Goal: Task Accomplishment & Management: Complete application form

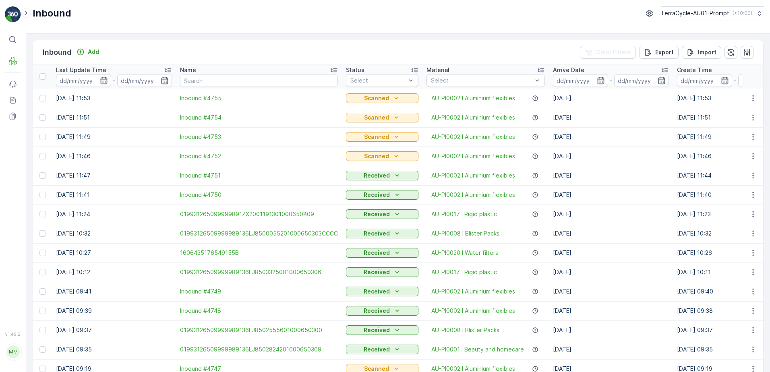
click at [96, 47] on div "Inbound Add" at bounding box center [73, 52] width 60 height 11
click at [91, 52] on p "Add" at bounding box center [93, 52] width 11 height 8
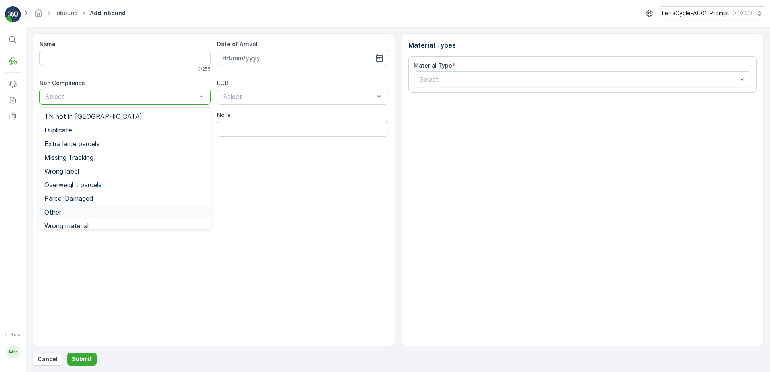
drag, startPoint x: 60, startPoint y: 215, endPoint x: 83, endPoint y: 160, distance: 59.0
click at [63, 212] on div "Other" at bounding box center [124, 212] width 161 height 7
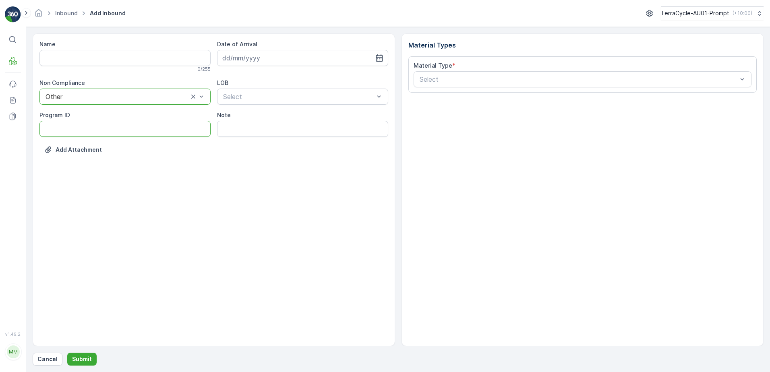
click at [47, 134] on ID "Program ID" at bounding box center [124, 129] width 171 height 16
type ID "2270"
click at [306, 54] on input at bounding box center [302, 58] width 171 height 16
click at [256, 110] on div "2" at bounding box center [259, 109] width 13 height 13
type input "[DATE]"
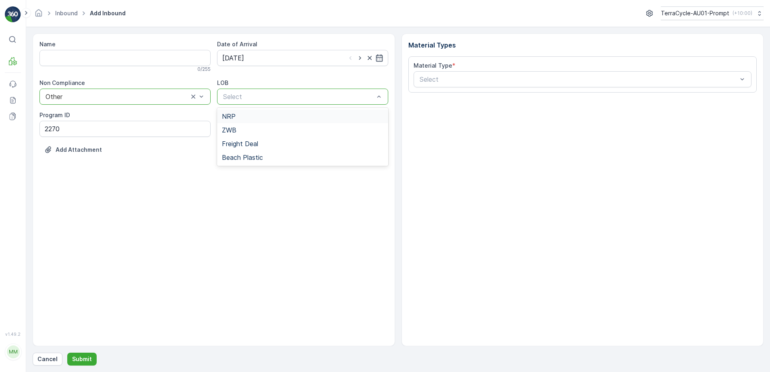
drag, startPoint x: 246, startPoint y: 93, endPoint x: 263, endPoint y: 102, distance: 18.5
click at [249, 120] on div "NRP" at bounding box center [302, 116] width 171 height 14
click at [251, 128] on input "Note" at bounding box center [302, 129] width 171 height 16
type input "TN COVERED OVER - PHOTO IN MEDIA FILE"
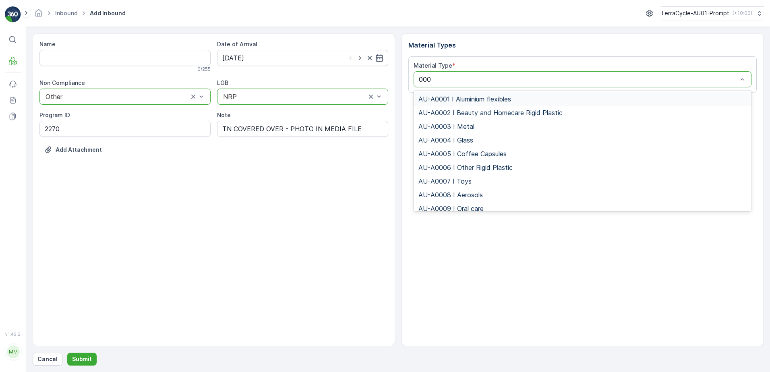
type input "0002"
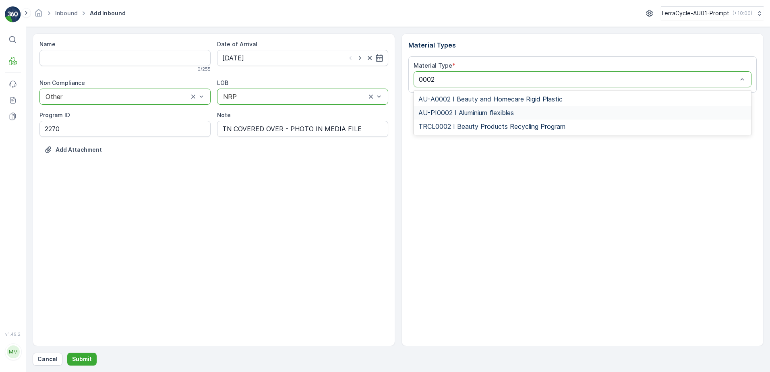
click at [479, 115] on span "AU-PI0002 I Aluminium flexibles" at bounding box center [465, 112] width 95 height 7
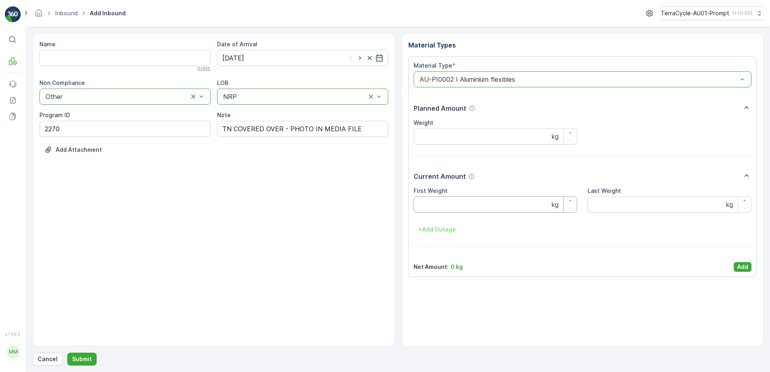
click at [470, 202] on Weight "First Weight" at bounding box center [495, 204] width 164 height 16
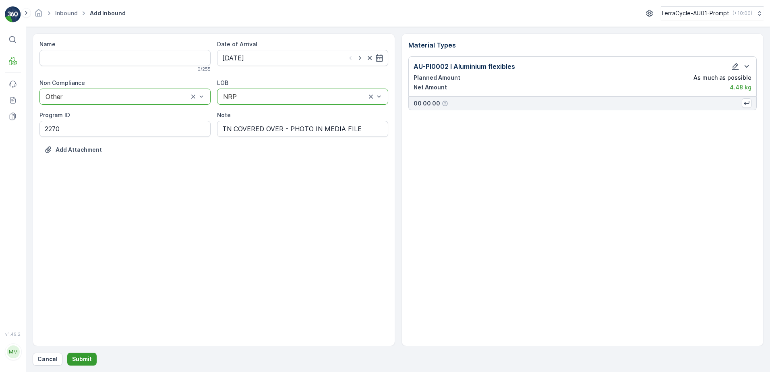
click at [82, 357] on p "Submit" at bounding box center [82, 359] width 20 height 8
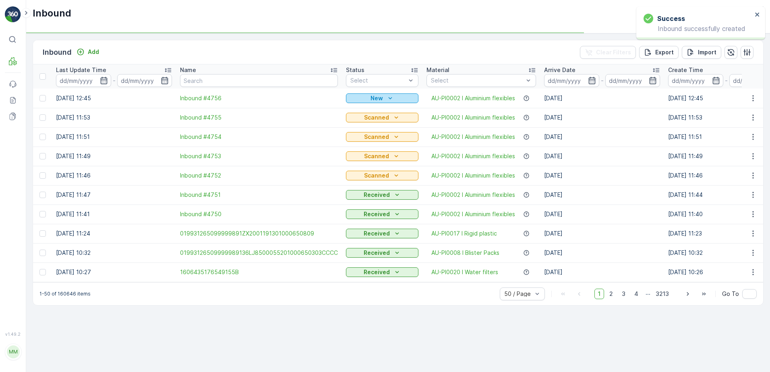
click at [387, 96] on icon "New" at bounding box center [390, 98] width 8 height 8
click at [368, 123] on span "Scanned" at bounding box center [361, 122] width 24 height 8
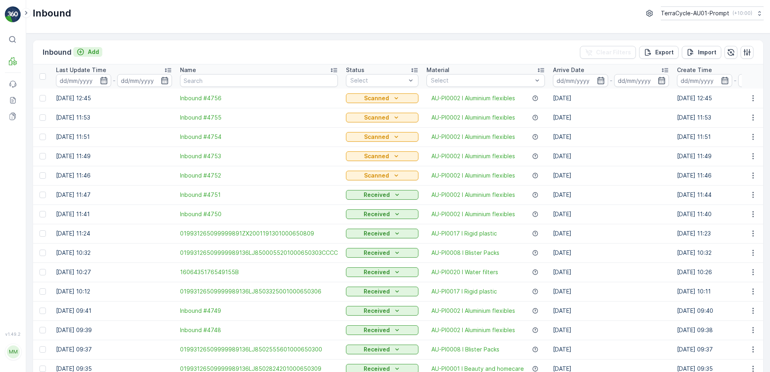
click at [94, 51] on p "Add" at bounding box center [93, 52] width 11 height 8
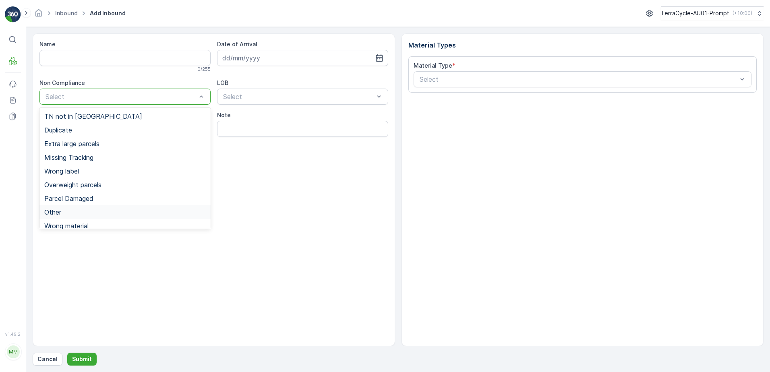
drag, startPoint x: 59, startPoint y: 213, endPoint x: 62, endPoint y: 192, distance: 20.8
click at [60, 211] on span "Other" at bounding box center [52, 212] width 17 height 7
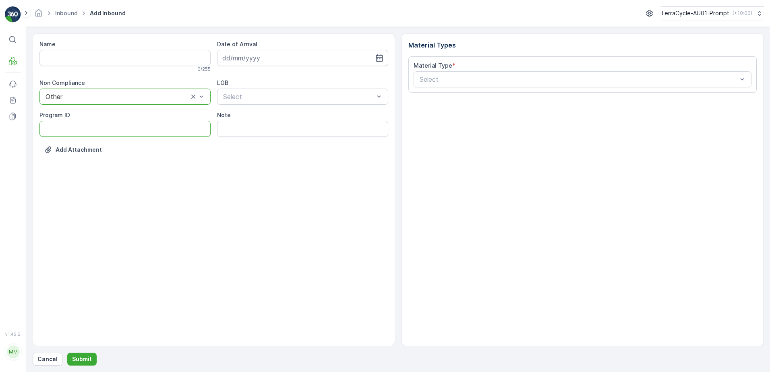
click at [60, 127] on ID "Program ID" at bounding box center [124, 129] width 171 height 16
type ID "2270"
drag, startPoint x: 265, startPoint y: 62, endPoint x: 273, endPoint y: 62, distance: 7.7
click at [273, 62] on input at bounding box center [302, 58] width 171 height 16
click at [256, 107] on div "2" at bounding box center [259, 109] width 13 height 13
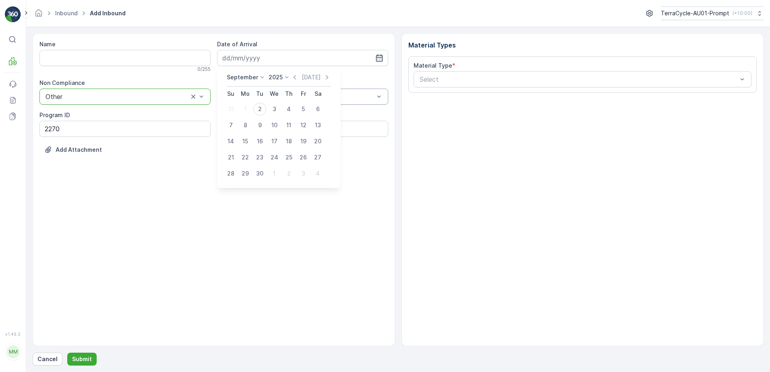
type input "[DATE]"
click at [256, 117] on div "NRP" at bounding box center [302, 116] width 161 height 7
click at [304, 130] on input "Note" at bounding box center [302, 129] width 171 height 16
type input "TN COVERED OVER - PHOTO IN MEDIA FILE"
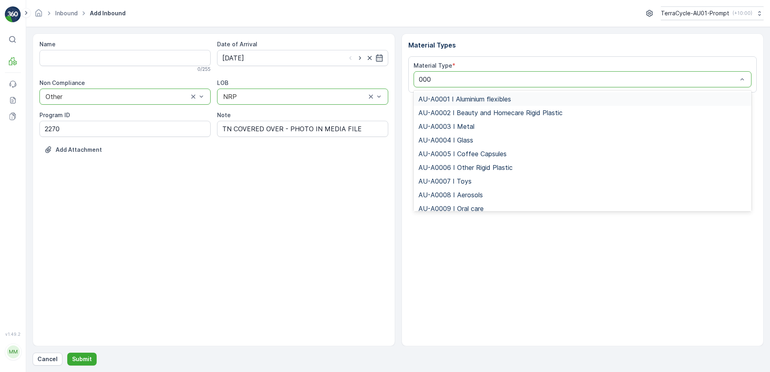
type input "0002"
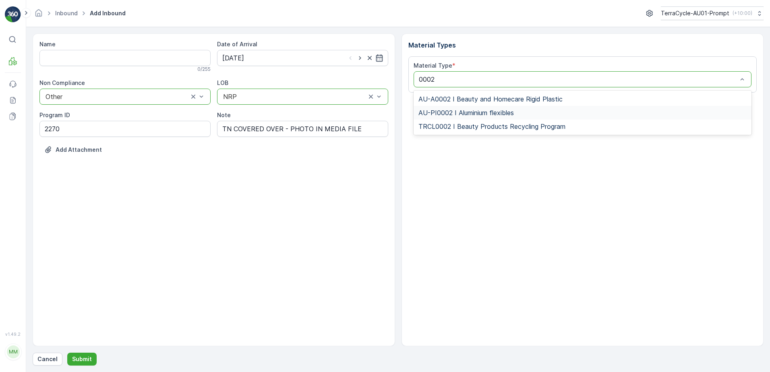
drag, startPoint x: 451, startPoint y: 109, endPoint x: 459, endPoint y: 109, distance: 7.6
click at [452, 109] on span "AU-PI0002 I Aluminium flexibles" at bounding box center [465, 112] width 95 height 7
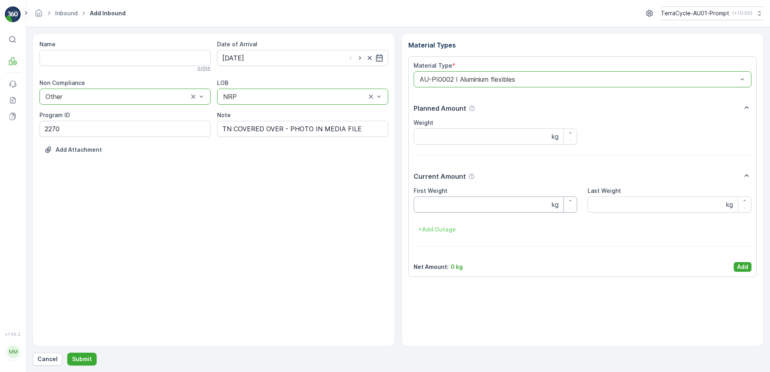
click at [455, 199] on Weight "First Weight" at bounding box center [495, 204] width 164 height 16
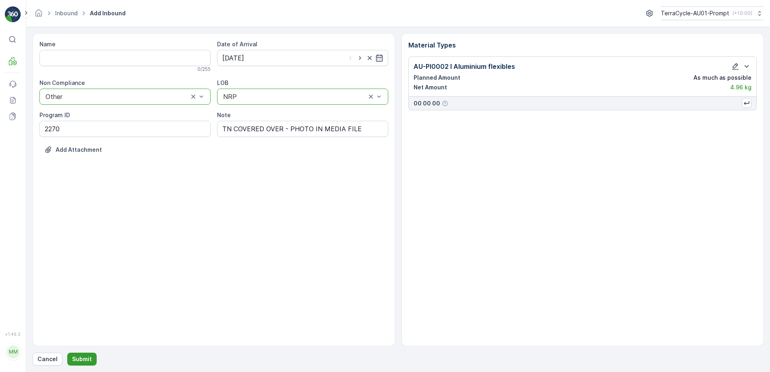
click at [83, 358] on p "Submit" at bounding box center [82, 359] width 20 height 8
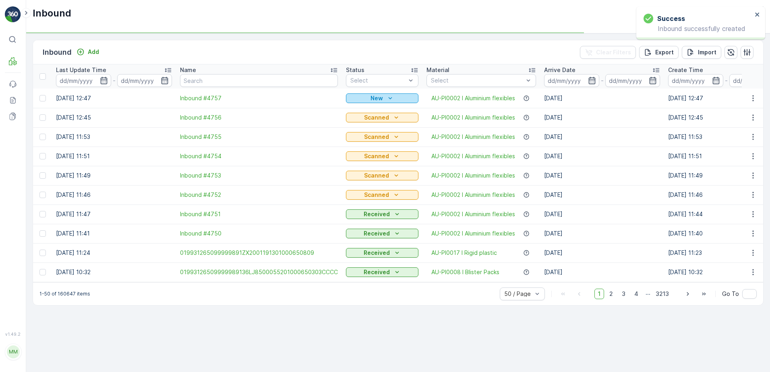
click at [396, 93] on button "New" at bounding box center [382, 98] width 72 height 10
click at [364, 118] on span "Scanned" at bounding box center [361, 122] width 24 height 8
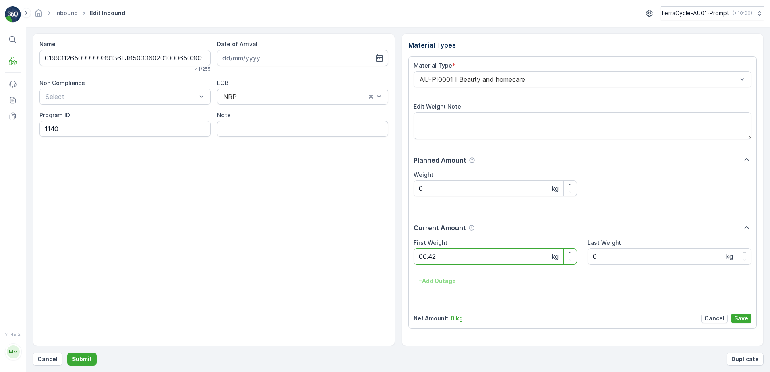
click at [67, 353] on button "Submit" at bounding box center [81, 359] width 29 height 13
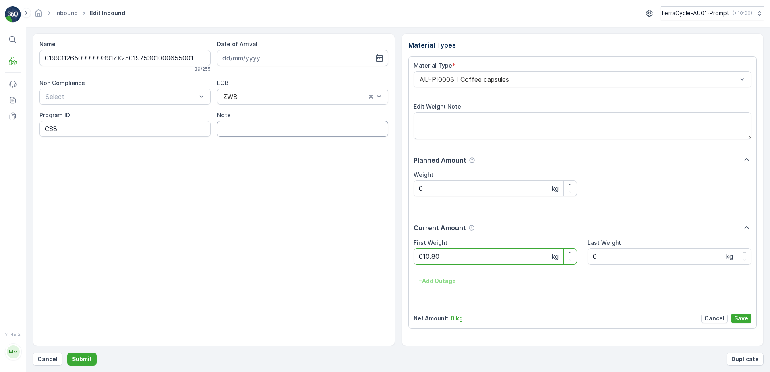
click at [67, 353] on button "Submit" at bounding box center [81, 359] width 29 height 13
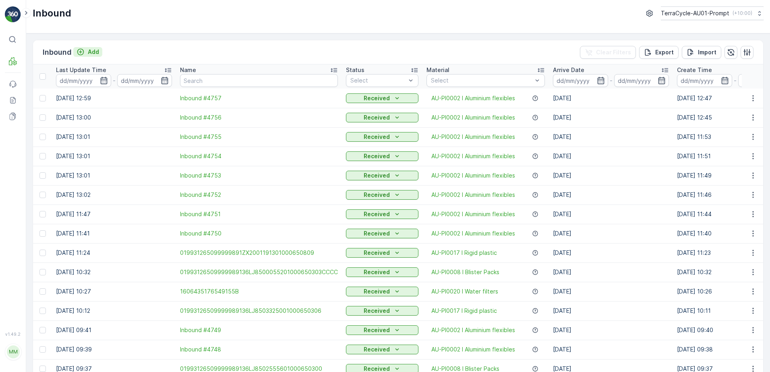
click at [97, 53] on p "Add" at bounding box center [93, 52] width 11 height 8
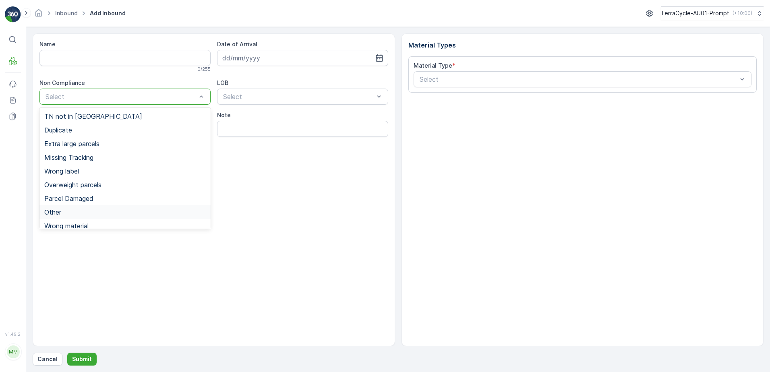
click at [52, 214] on span "Other" at bounding box center [52, 212] width 17 height 7
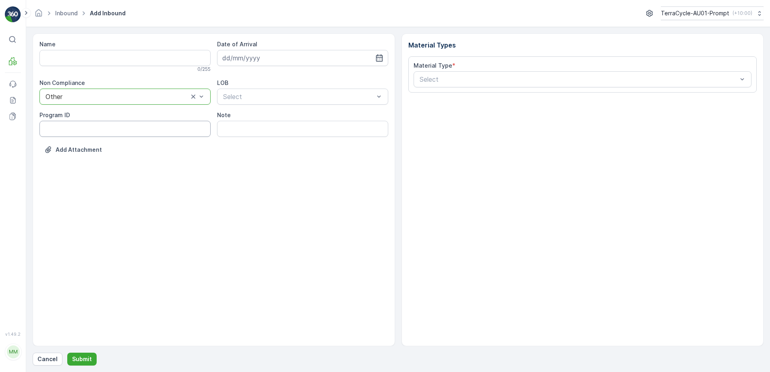
click at [76, 126] on ID "Program ID" at bounding box center [124, 129] width 171 height 16
type ID "2269"
click at [325, 59] on input at bounding box center [302, 58] width 171 height 16
click at [261, 106] on div "2" at bounding box center [259, 109] width 13 height 13
type input "[DATE]"
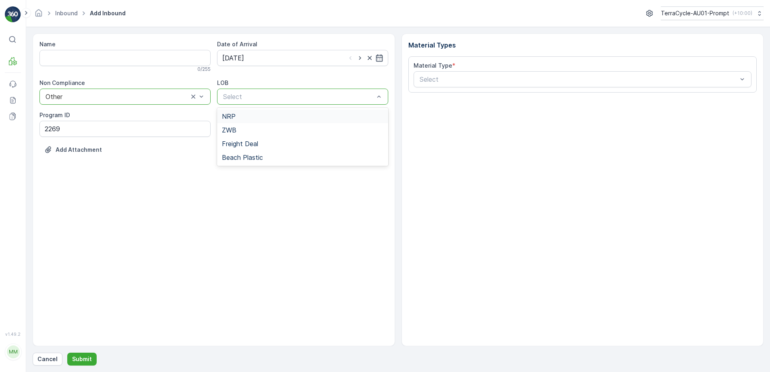
click at [272, 113] on div "NRP" at bounding box center [302, 116] width 161 height 7
click at [274, 131] on input "Note" at bounding box center [302, 129] width 171 height 16
type input "TN COVERED OVER - PHOTO IN MEDIA FILE"
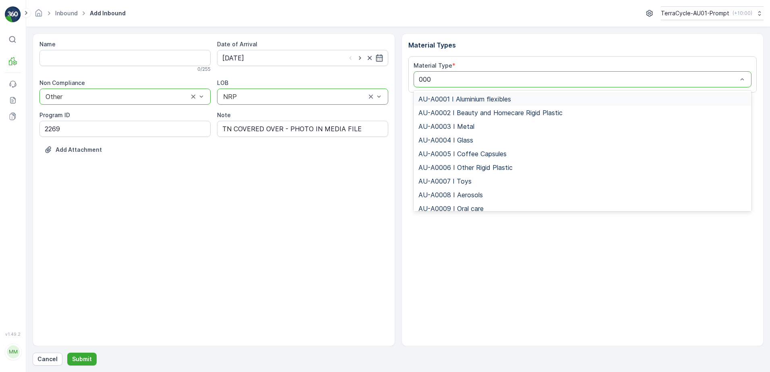
type input "0002"
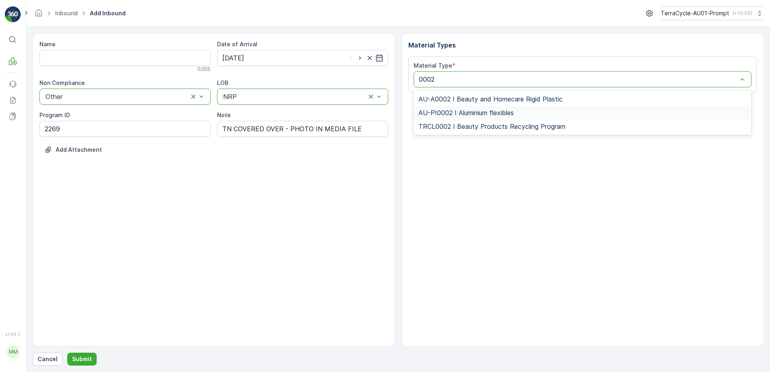
click at [476, 115] on span "AU-PI0002 I Aluminium flexibles" at bounding box center [465, 112] width 95 height 7
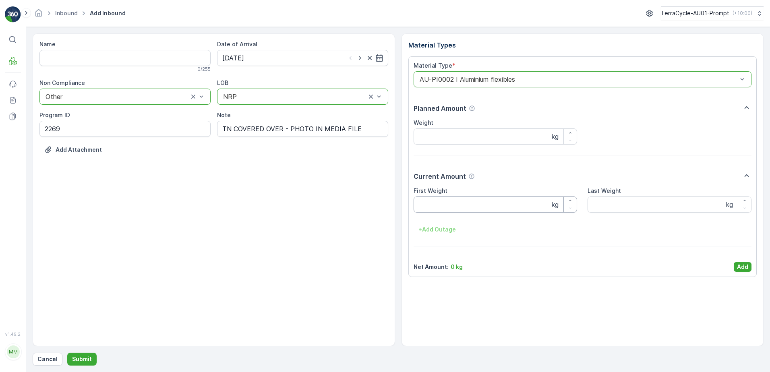
click at [440, 206] on Weight "First Weight" at bounding box center [495, 204] width 164 height 16
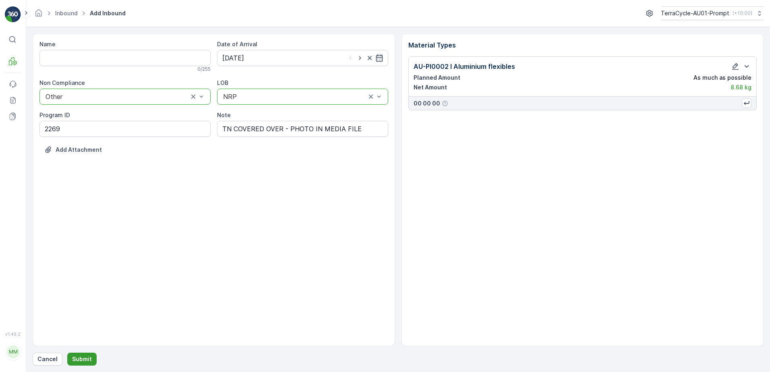
click at [87, 358] on p "Submit" at bounding box center [82, 359] width 20 height 8
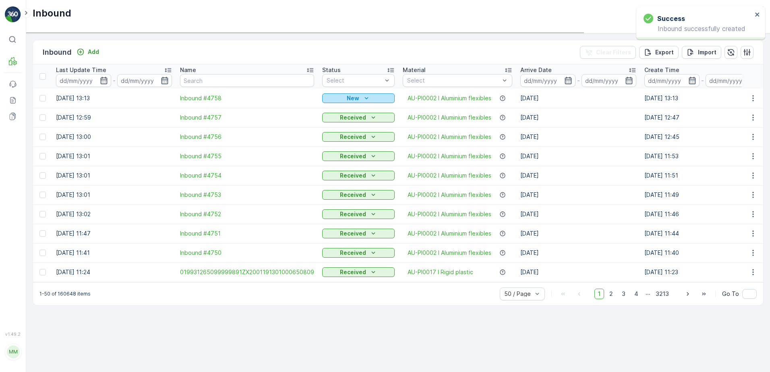
click at [351, 93] on button "New" at bounding box center [358, 98] width 72 height 10
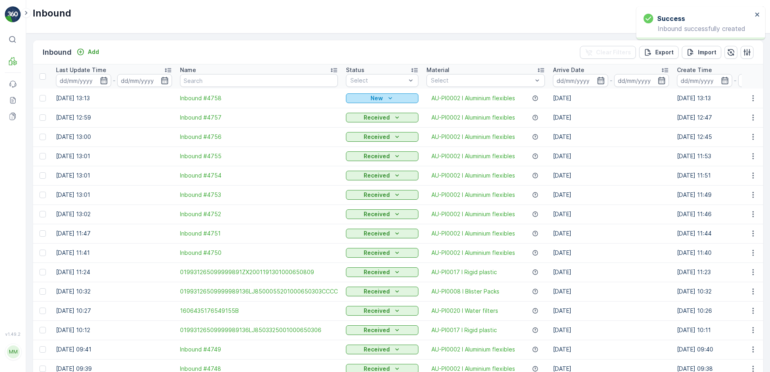
click at [377, 96] on p "New" at bounding box center [376, 98] width 12 height 8
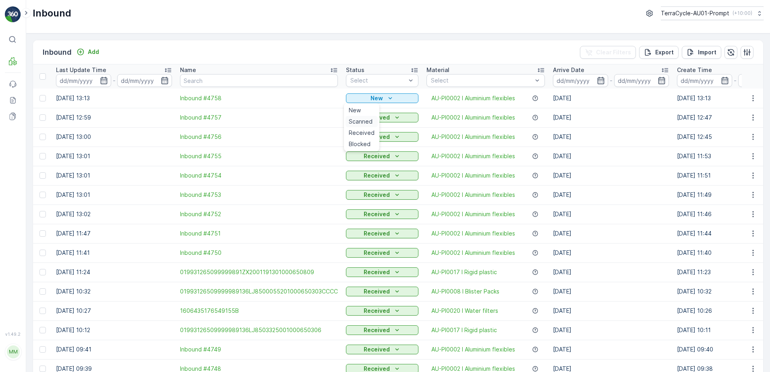
click at [362, 121] on span "Scanned" at bounding box center [361, 122] width 24 height 8
click at [388, 96] on div "Scanned" at bounding box center [382, 98] width 66 height 8
click at [358, 133] on span "Received" at bounding box center [362, 133] width 26 height 8
